Goal: Navigation & Orientation: Find specific page/section

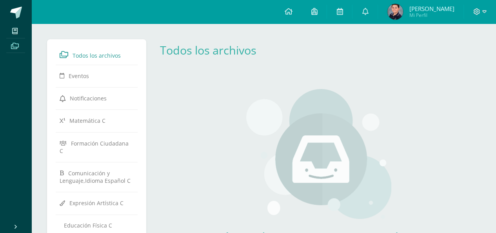
click at [84, 56] on span "Todos los archivos" at bounding box center [97, 55] width 48 height 7
click at [82, 51] on link "Todos los archivos" at bounding box center [97, 54] width 74 height 14
click at [235, 156] on div "Aún no hay recursos agregados a esta categoría. Podrás ver todos los recursos c…" at bounding box center [318, 189] width 231 height 232
click at [364, 11] on icon at bounding box center [365, 11] width 6 height 7
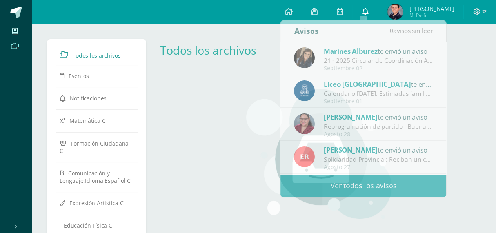
click at [364, 11] on icon at bounding box center [365, 11] width 6 height 7
